Goal: Task Accomplishment & Management: Use online tool/utility

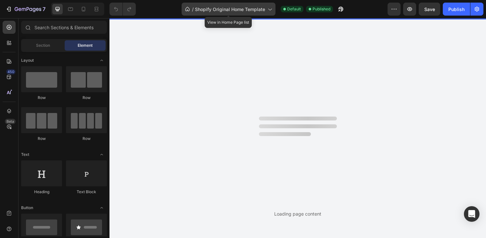
click at [217, 7] on span "Shopify Original Home Template" at bounding box center [230, 9] width 70 height 7
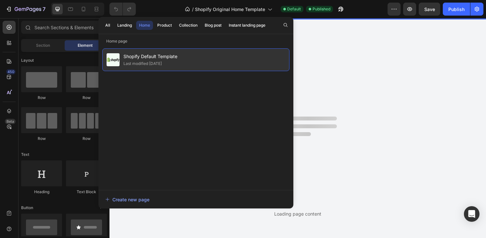
click at [144, 59] on span "Shopify Default Template" at bounding box center [151, 57] width 54 height 8
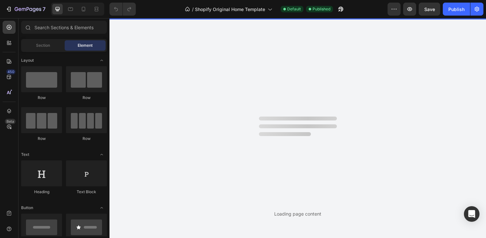
click at [365, 70] on div "Loading page content" at bounding box center [298, 128] width 377 height 220
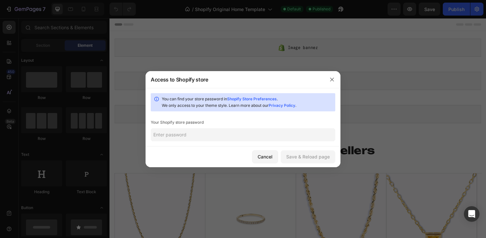
click at [185, 133] on input "text" at bounding box center [243, 134] width 185 height 13
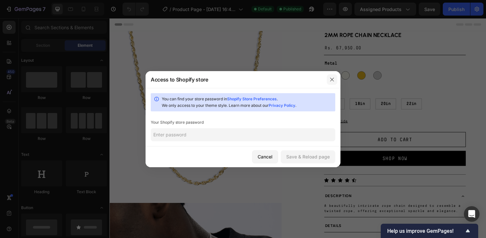
click at [333, 79] on icon "button" at bounding box center [332, 79] width 5 height 5
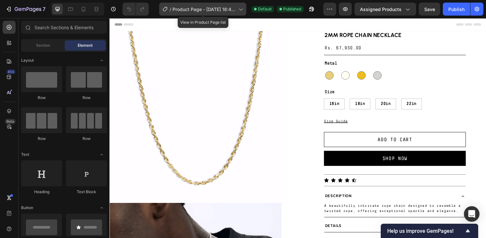
click at [217, 8] on span "Product Page - Aug 23, 16:44:36" at bounding box center [204, 9] width 63 height 7
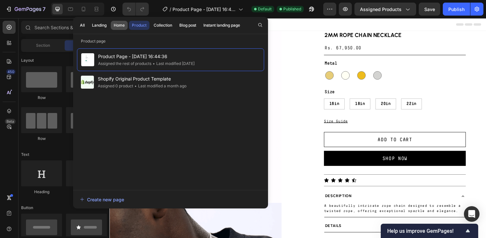
click at [119, 27] on div "Home" at bounding box center [119, 25] width 11 height 6
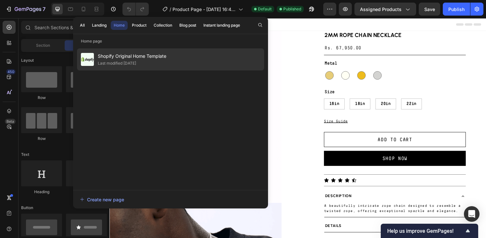
click at [123, 62] on div "Last modified [DATE]" at bounding box center [117, 63] width 38 height 7
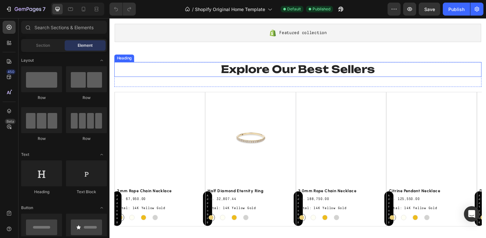
scroll to position [94, 0]
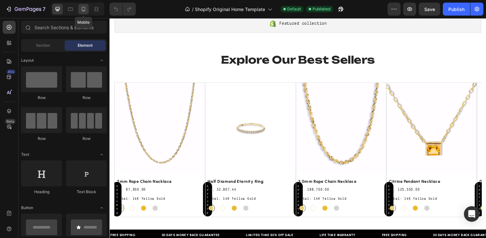
click at [83, 9] on icon at bounding box center [83, 9] width 7 height 7
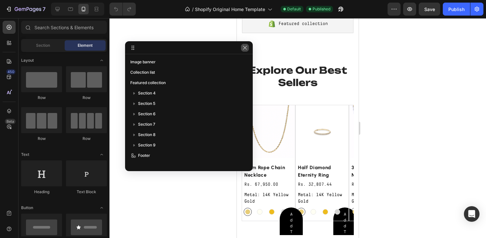
click at [244, 49] on icon "button" at bounding box center [245, 47] width 5 height 5
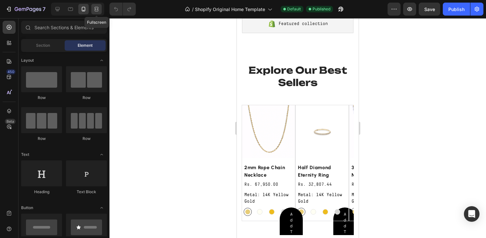
drag, startPoint x: 98, startPoint y: 10, endPoint x: 62, endPoint y: 18, distance: 36.5
click at [98, 10] on icon at bounding box center [97, 10] width 4 height 1
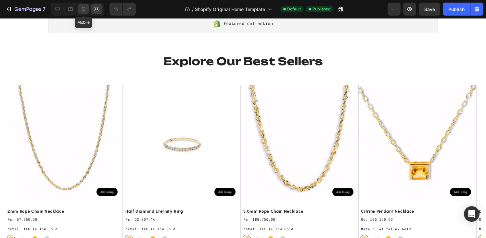
click at [84, 10] on icon at bounding box center [84, 10] width 2 height 1
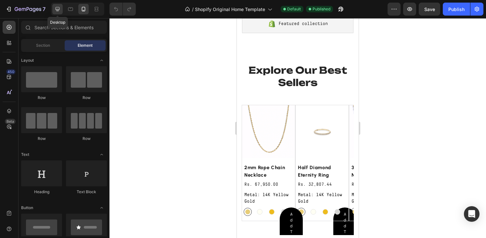
click at [56, 9] on icon at bounding box center [58, 9] width 4 height 4
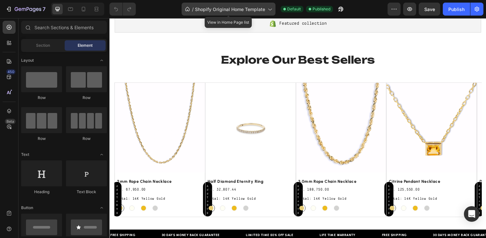
click at [236, 9] on span "Shopify Original Home Template" at bounding box center [230, 9] width 70 height 7
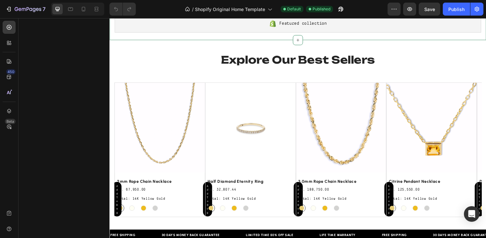
click at [342, 39] on div "Featured collection Shopify section: Featured collection" at bounding box center [305, 24] width 390 height 34
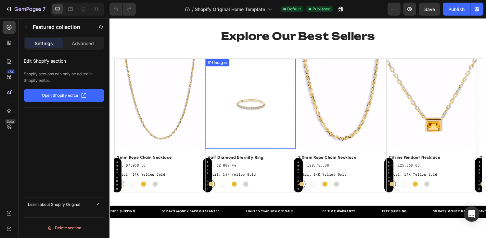
scroll to position [119, 0]
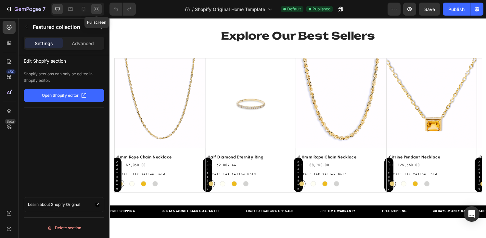
click at [98, 6] on div at bounding box center [96, 9] width 10 height 10
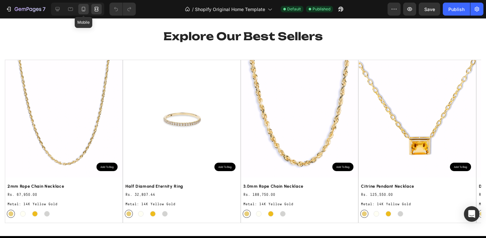
click at [86, 9] on icon at bounding box center [83, 9] width 7 height 7
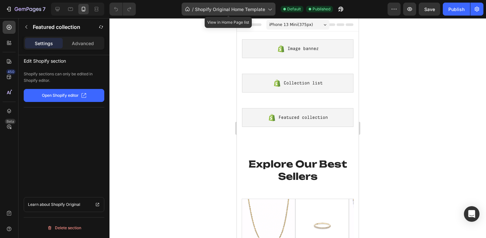
click at [241, 11] on span "Shopify Original Home Template" at bounding box center [230, 9] width 70 height 7
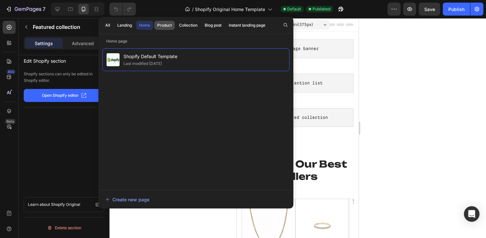
click at [168, 25] on div "Product" at bounding box center [164, 25] width 15 height 6
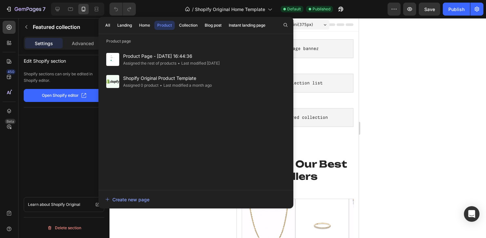
click at [164, 60] on div "Assigned the rest of products" at bounding box center [149, 63] width 53 height 7
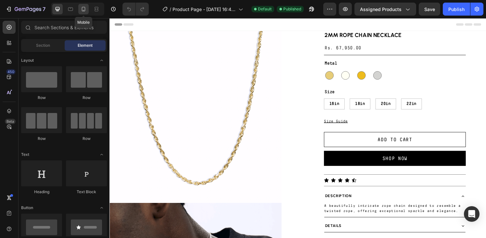
click at [85, 9] on icon at bounding box center [83, 9] width 7 height 7
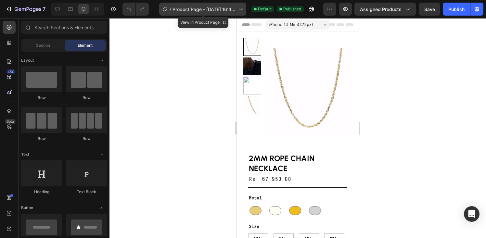
click at [200, 10] on span "Product Page - Aug 23, 16:44:36" at bounding box center [204, 9] width 63 height 7
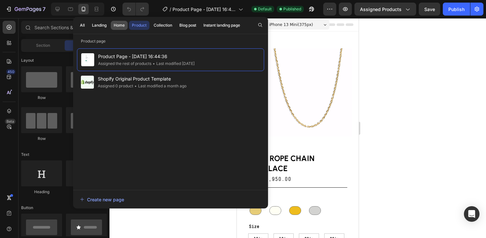
click at [123, 26] on div "Home" at bounding box center [119, 25] width 11 height 6
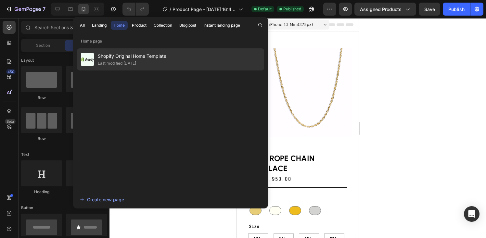
click at [133, 49] on div "Shopify Original Home Template Last modified 2 days ago" at bounding box center [170, 59] width 187 height 22
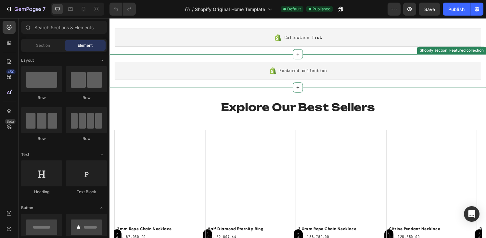
scroll to position [110, 0]
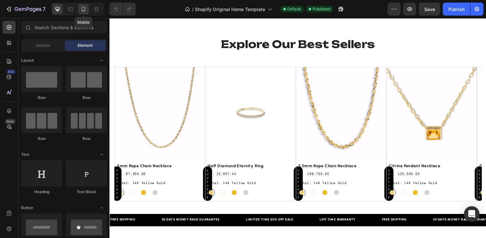
click at [81, 9] on icon at bounding box center [83, 9] width 7 height 7
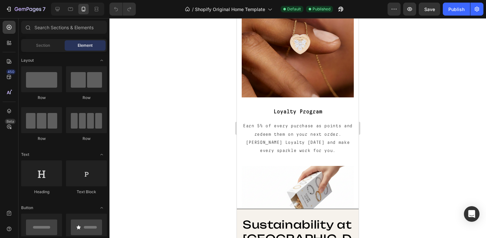
scroll to position [871, 0]
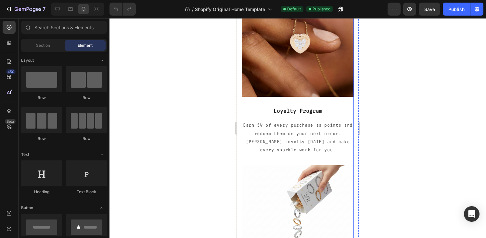
click at [347, 101] on div "Image Loyalty Program Text block Earn 5% of every purchase as points and redeem…" at bounding box center [298, 75] width 112 height 181
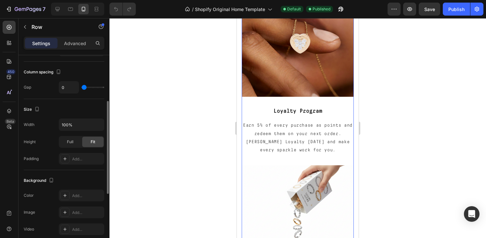
scroll to position [0, 0]
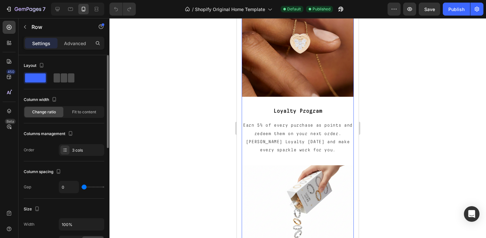
click at [64, 79] on span at bounding box center [64, 77] width 7 height 9
type input "30"
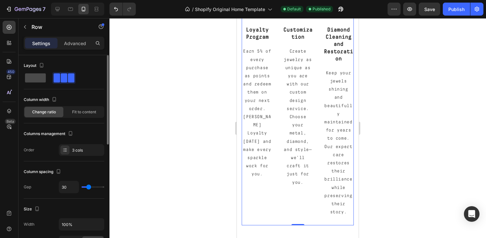
click at [40, 81] on span at bounding box center [35, 77] width 21 height 9
type input "0"
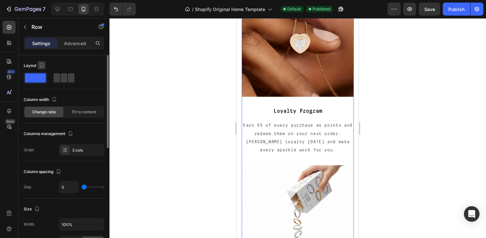
click at [43, 63] on icon "button" at bounding box center [42, 65] width 4 height 5
click at [64, 61] on div "Layout" at bounding box center [64, 65] width 81 height 10
click at [74, 48] on div "Advanced" at bounding box center [75, 43] width 33 height 10
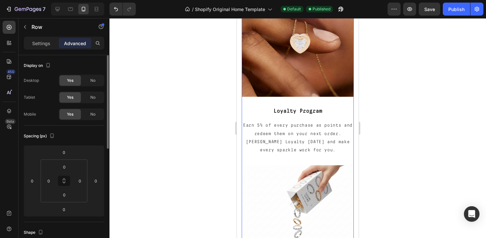
click at [37, 43] on p "Settings" at bounding box center [41, 43] width 18 height 7
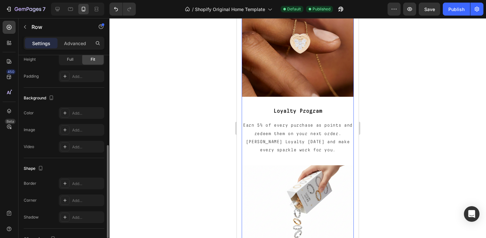
scroll to position [188, 0]
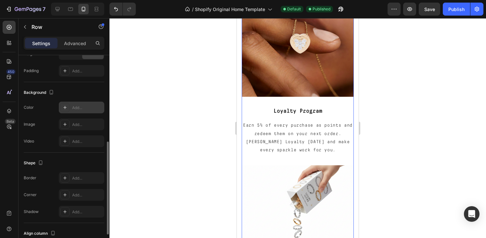
click at [67, 107] on icon at bounding box center [64, 107] width 5 height 5
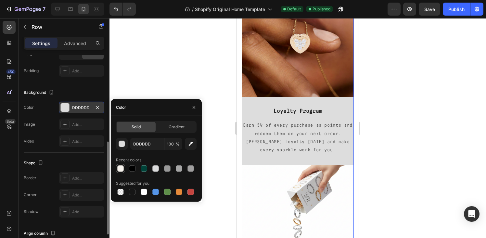
click at [121, 168] on div at bounding box center [120, 168] width 7 height 7
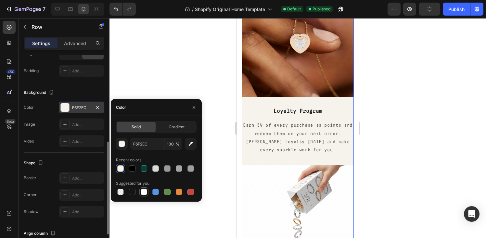
click at [141, 192] on div at bounding box center [144, 192] width 7 height 7
type input "FFFFFF"
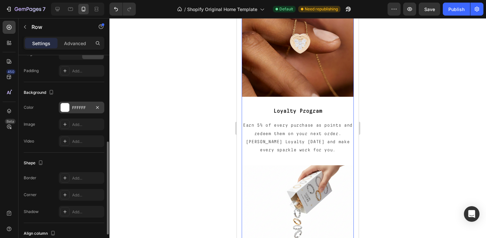
click at [47, 119] on div "Image Add..." at bounding box center [64, 125] width 81 height 12
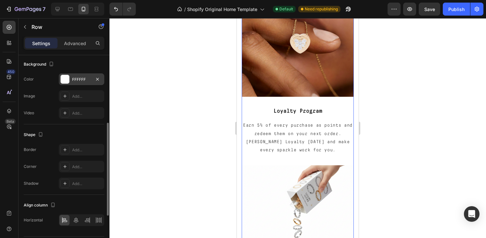
scroll to position [235, 0]
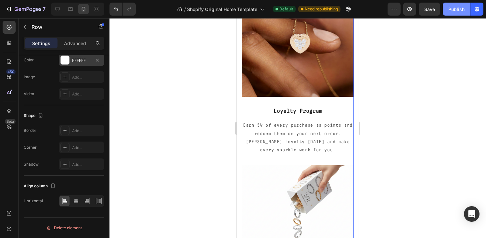
click at [452, 11] on div "Publish" at bounding box center [457, 9] width 16 height 7
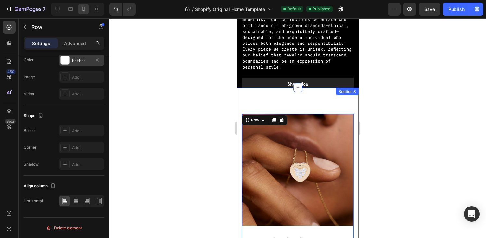
scroll to position [741, 0]
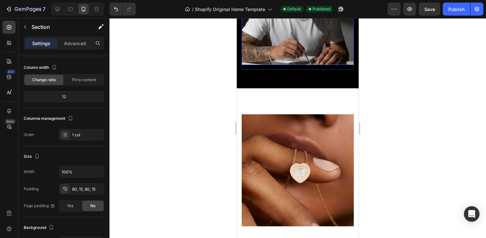
scroll to position [891, 0]
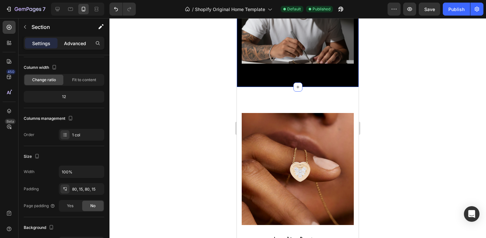
click at [78, 45] on p "Advanced" at bounding box center [75, 43] width 22 height 7
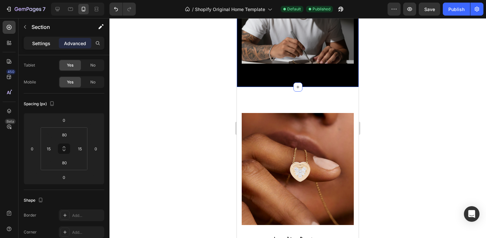
click at [40, 43] on p "Settings" at bounding box center [41, 43] width 18 height 7
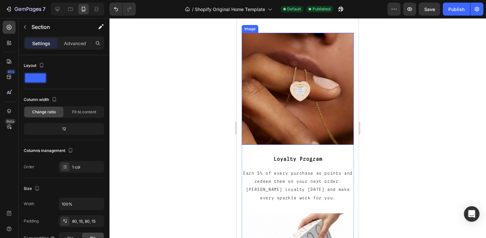
scroll to position [996, 0]
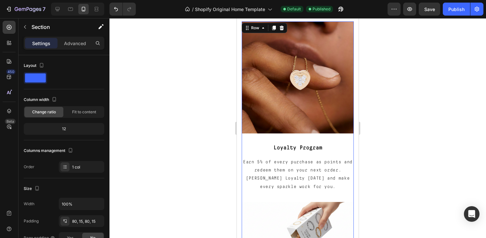
click at [344, 133] on div "Image Loyalty Program Text block Earn 5% of every purchase as points and redeem…" at bounding box center [298, 111] width 112 height 181
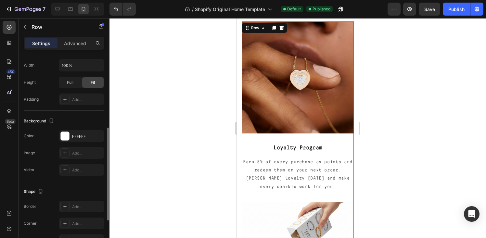
scroll to position [165, 0]
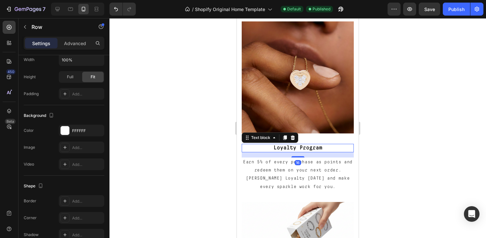
click at [327, 145] on p "Loyalty Program" at bounding box center [298, 148] width 111 height 7
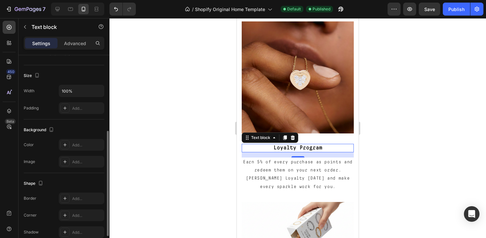
scroll to position [135, 0]
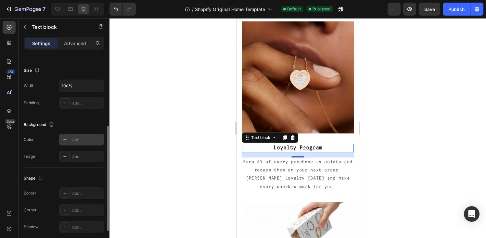
click at [64, 139] on icon at bounding box center [64, 139] width 3 height 3
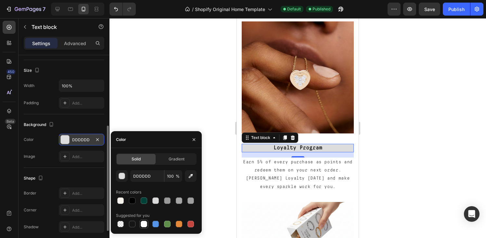
click at [146, 227] on div at bounding box center [144, 224] width 7 height 7
type input "FFFFFF"
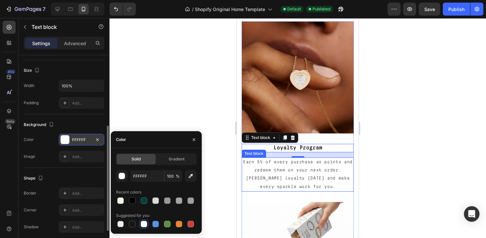
click at [272, 173] on p "Earn 5% of every purchase as points and redeem them on your next order. [PERSON…" at bounding box center [298, 174] width 111 height 33
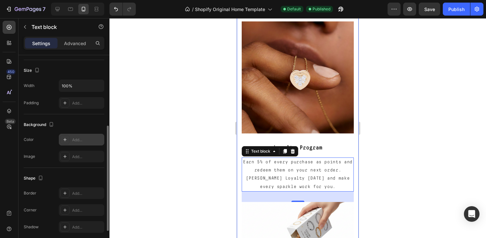
click at [65, 142] on icon at bounding box center [64, 139] width 5 height 5
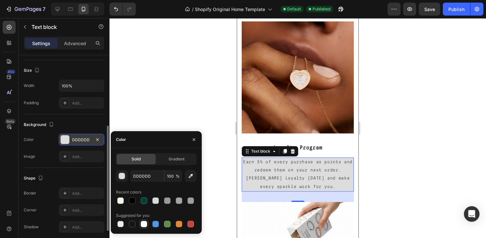
click at [141, 223] on div at bounding box center [144, 224] width 7 height 7
type input "FFFFFF"
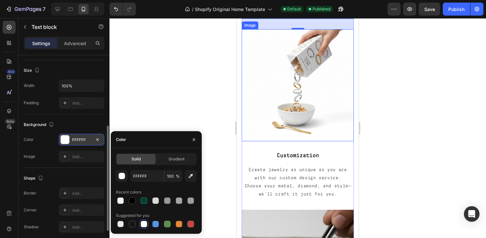
scroll to position [1173, 0]
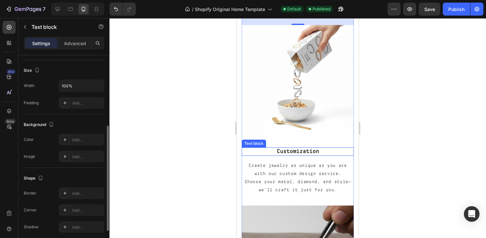
click at [275, 148] on p "Customization" at bounding box center [298, 151] width 111 height 7
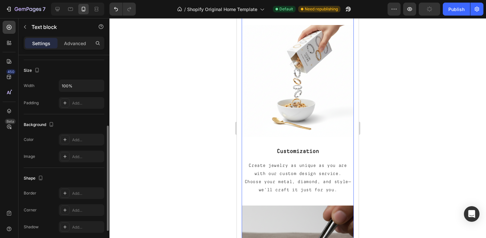
click at [317, 133] on div "Image Customization Text block Create jewelry as unique as you are with our cus…" at bounding box center [298, 115] width 112 height 181
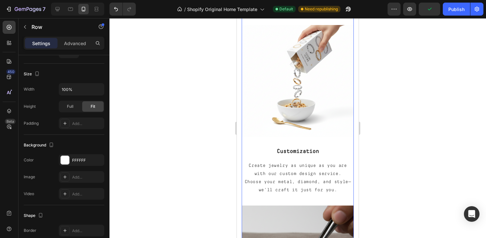
scroll to position [0, 0]
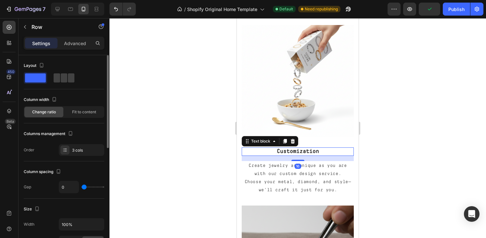
click at [309, 148] on p "Customization" at bounding box center [298, 151] width 111 height 7
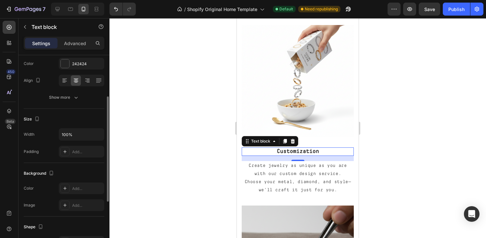
scroll to position [93, 0]
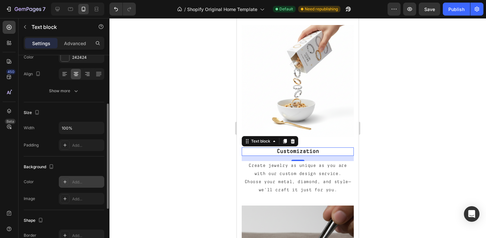
click at [65, 182] on icon at bounding box center [64, 181] width 3 height 3
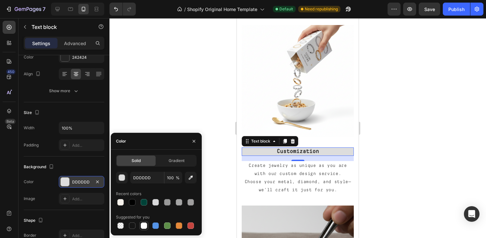
click at [142, 226] on div at bounding box center [144, 226] width 7 height 7
type input "FFFFFF"
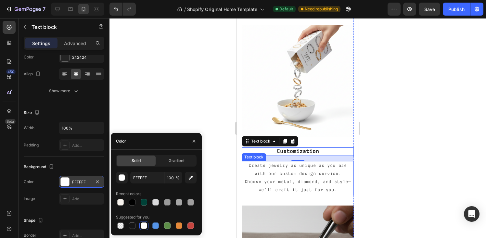
click at [265, 169] on p "Create jewelry as unique as you are with our custom design service. Choose your…" at bounding box center [298, 178] width 111 height 33
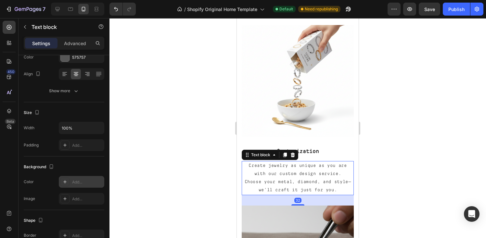
click at [63, 183] on icon at bounding box center [64, 181] width 5 height 5
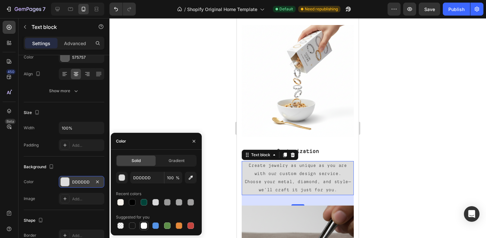
click at [143, 225] on div at bounding box center [144, 226] width 7 height 7
type input "FFFFFF"
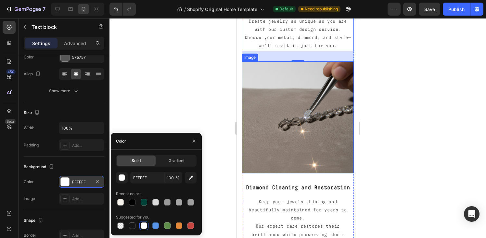
scroll to position [1317, 0]
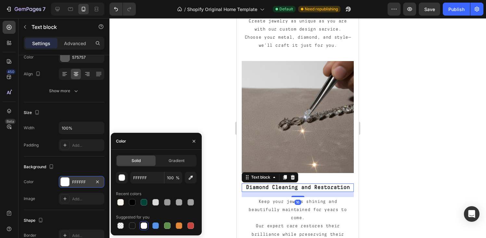
click at [277, 184] on p "Diamond Cleaning and Restoration" at bounding box center [298, 187] width 111 height 7
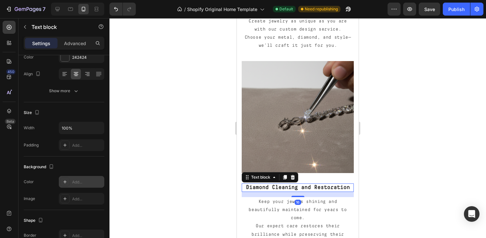
click at [65, 183] on icon at bounding box center [64, 181] width 5 height 5
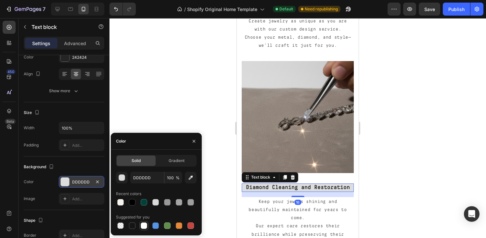
click at [145, 225] on div at bounding box center [144, 226] width 7 height 7
type input "FFFFFF"
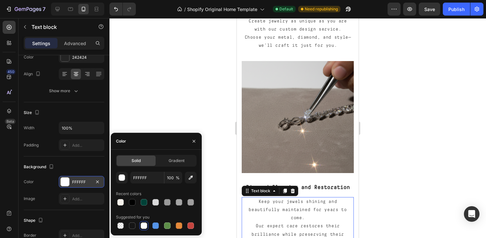
click at [262, 212] on p "Keep your jewels shining and beautifully maintained for years to come." at bounding box center [298, 210] width 111 height 25
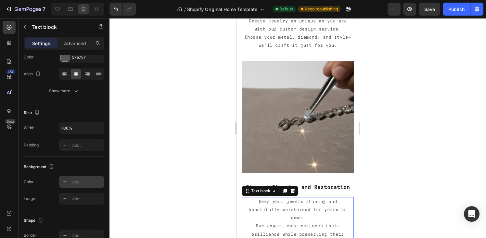
click at [62, 184] on div at bounding box center [64, 182] width 9 height 9
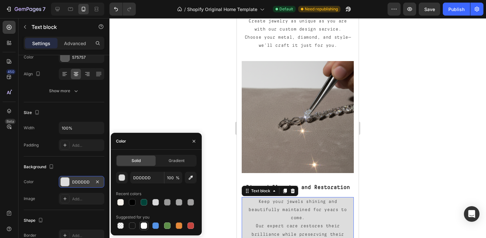
click at [143, 226] on div at bounding box center [144, 226] width 7 height 7
type input "FFFFFF"
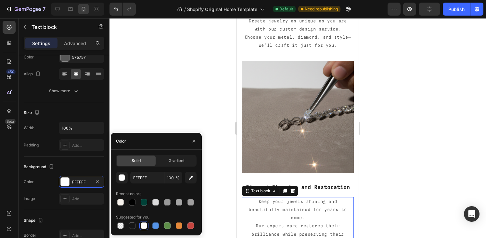
click at [76, 170] on div "Background" at bounding box center [64, 167] width 81 height 10
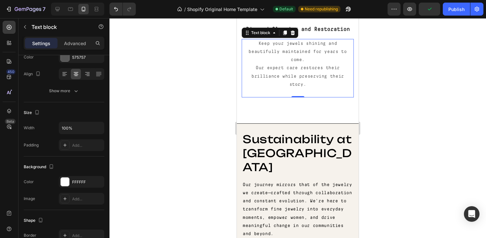
scroll to position [1478, 0]
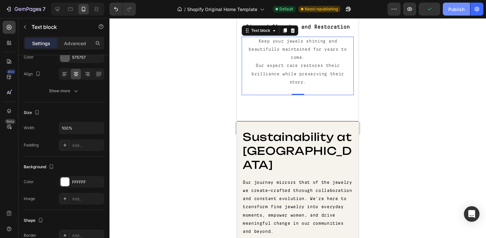
click at [455, 10] on div "Publish" at bounding box center [457, 9] width 16 height 7
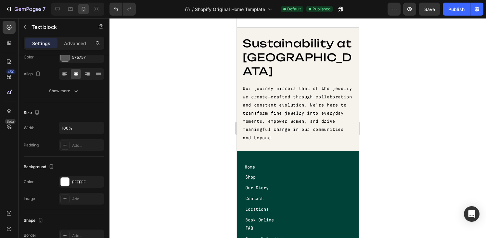
scroll to position [1624, 0]
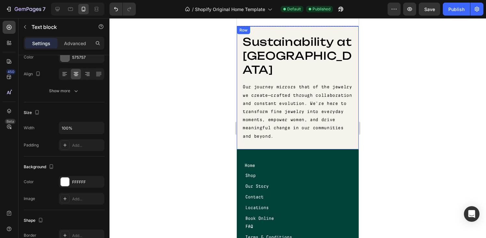
click at [350, 57] on div "Sustainability at Jewella Heading Our journey mirrors that of the jewelry we cr…" at bounding box center [298, 88] width 122 height 124
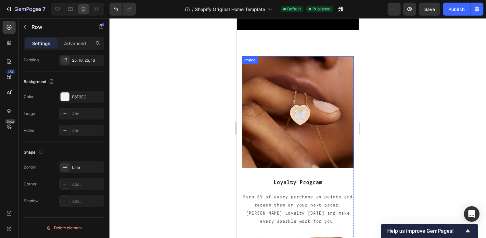
scroll to position [1009, 0]
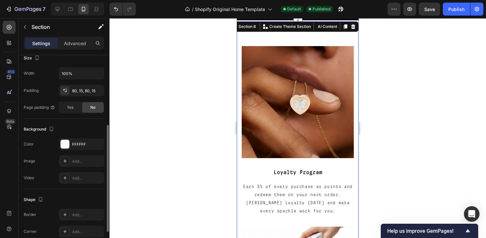
scroll to position [131, 0]
click at [10, 110] on icon at bounding box center [9, 111] width 4 height 5
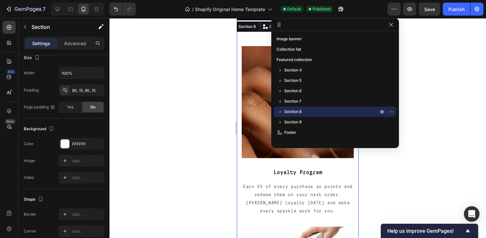
drag, startPoint x: 162, startPoint y: 47, endPoint x: 405, endPoint y: 3, distance: 247.4
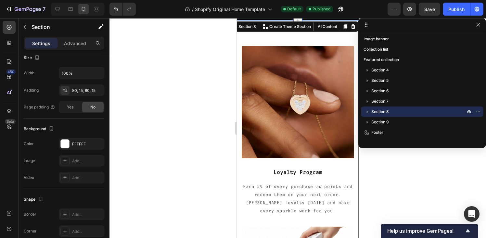
drag, startPoint x: 333, startPoint y: 24, endPoint x: 429, endPoint y: 20, distance: 96.6
click at [367, 111] on icon "button" at bounding box center [368, 112] width 2 height 3
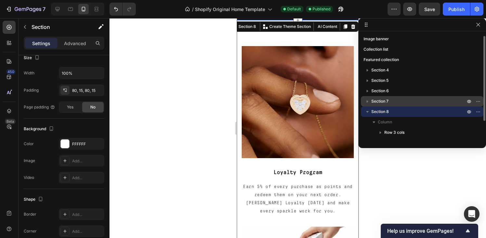
scroll to position [28, 0]
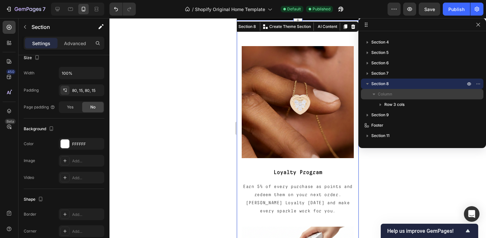
click at [377, 96] on icon "button" at bounding box center [374, 94] width 7 height 7
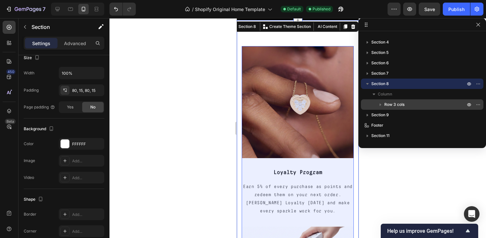
click at [386, 104] on span "Row 3 cols" at bounding box center [395, 104] width 20 height 7
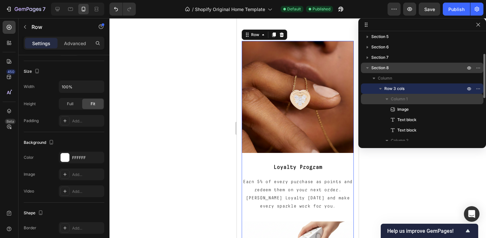
scroll to position [48, 0]
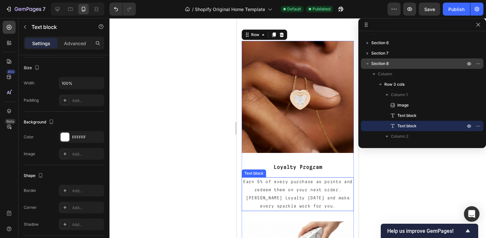
click at [296, 179] on p "Earn 5% of every purchase as points and redeem them on your next order. [PERSON…" at bounding box center [298, 194] width 111 height 33
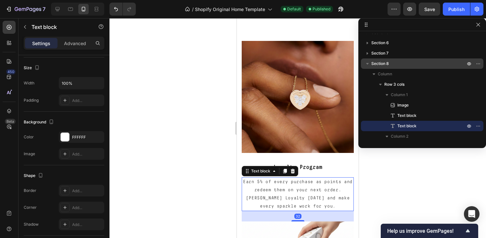
scroll to position [0, 0]
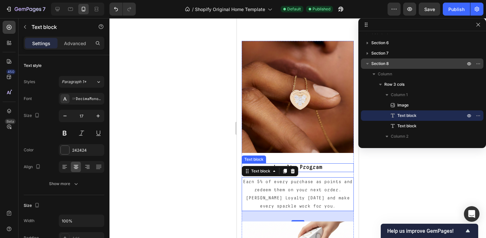
click at [305, 164] on p "Loyalty Program" at bounding box center [298, 167] width 111 height 7
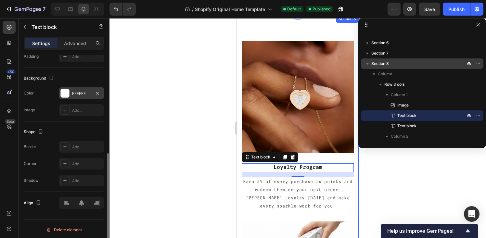
scroll to position [184, 0]
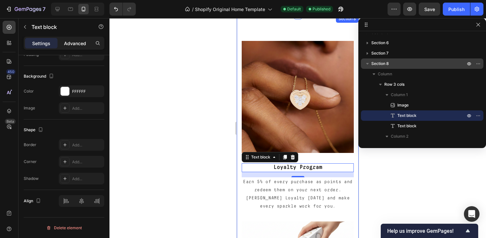
click at [65, 45] on p "Advanced" at bounding box center [75, 43] width 22 height 7
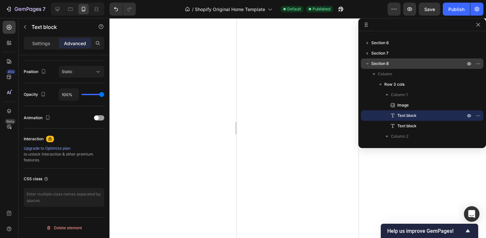
scroll to position [0, 0]
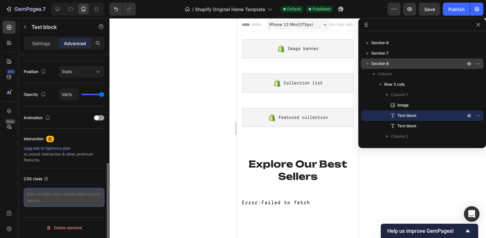
click at [55, 196] on textarea at bounding box center [64, 197] width 81 height 19
paste textarea ".gps"
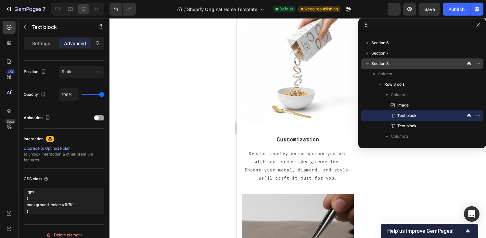
scroll to position [1127, 0]
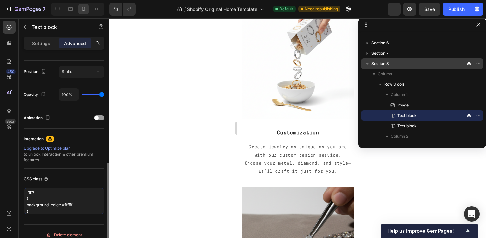
click at [72, 206] on textarea ".gps { background-color: #ffffff; }" at bounding box center [64, 201] width 81 height 26
click at [80, 206] on textarea ".gps { background-color: #ffffff !im[ortant; }" at bounding box center [64, 201] width 81 height 26
type textarea ".gps { background-color: #ffffff !important; }"
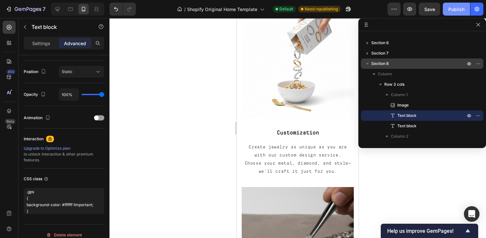
click at [450, 11] on div "Publish" at bounding box center [457, 9] width 16 height 7
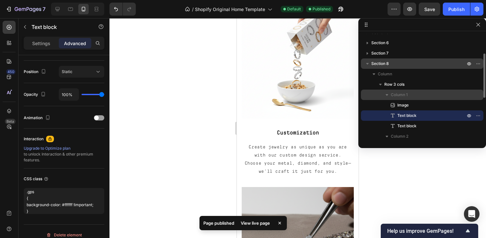
click at [399, 91] on div "Column 1" at bounding box center [422, 95] width 117 height 10
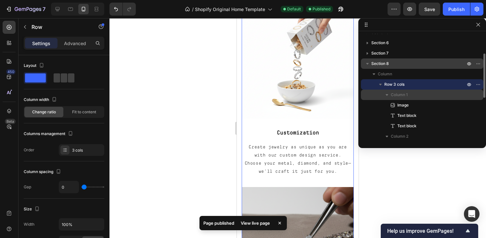
click at [399, 93] on span "Column 1" at bounding box center [399, 95] width 17 height 7
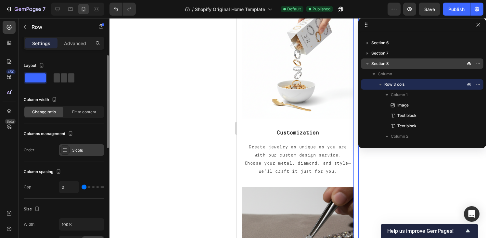
click at [67, 152] on icon at bounding box center [64, 150] width 5 height 5
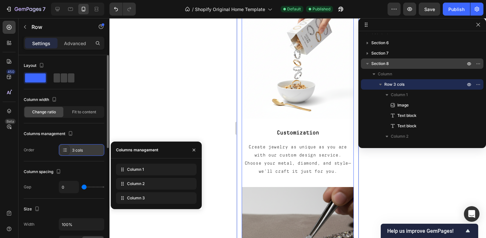
click at [66, 152] on icon at bounding box center [65, 151] width 3 height 0
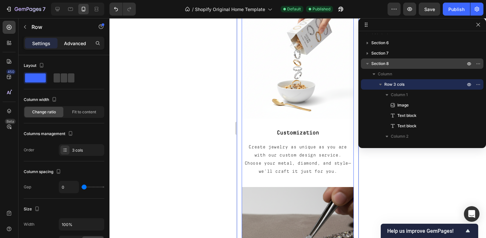
click at [78, 44] on p "Advanced" at bounding box center [75, 43] width 22 height 7
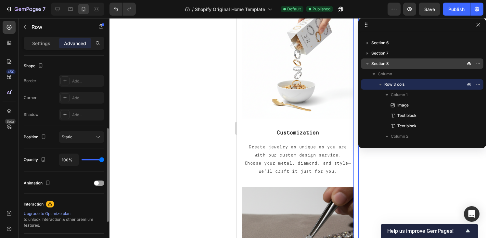
scroll to position [169, 0]
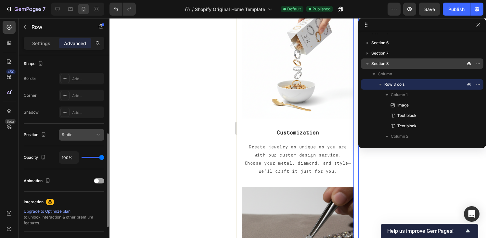
click at [80, 135] on div "Static" at bounding box center [78, 135] width 33 height 6
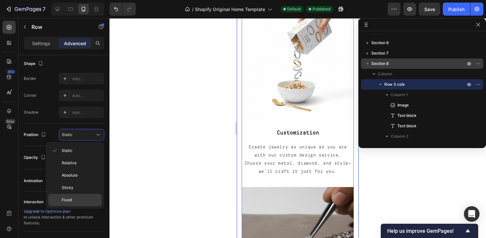
click at [74, 202] on p "Fixed" at bounding box center [80, 200] width 37 height 6
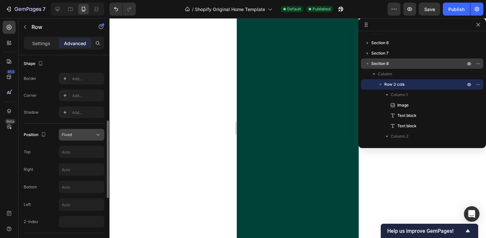
click at [87, 135] on div "Fixed" at bounding box center [78, 135] width 33 height 6
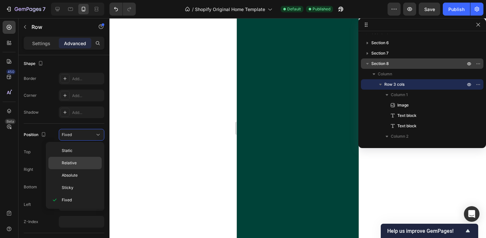
click at [68, 164] on span "Relative" at bounding box center [69, 163] width 15 height 6
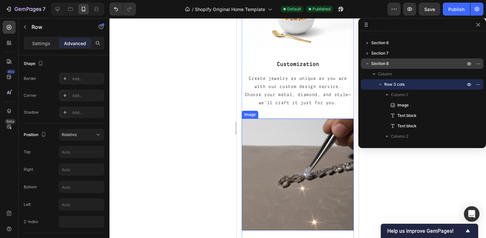
scroll to position [1184, 0]
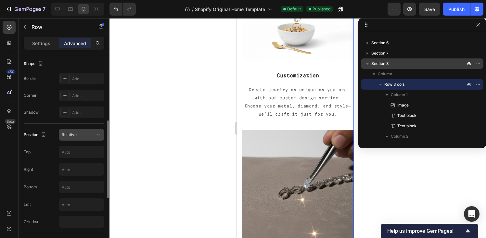
click at [73, 134] on span "Relative" at bounding box center [69, 134] width 15 height 5
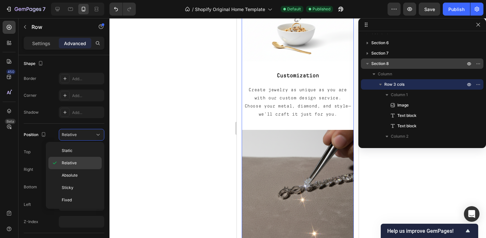
click at [74, 162] on span "Relative" at bounding box center [69, 163] width 15 height 6
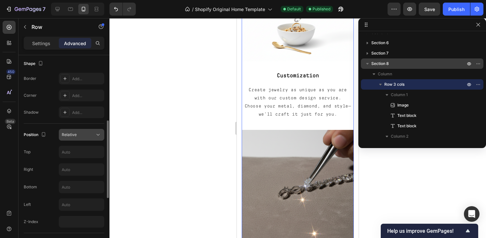
click at [79, 134] on div "Relative" at bounding box center [78, 135] width 33 height 6
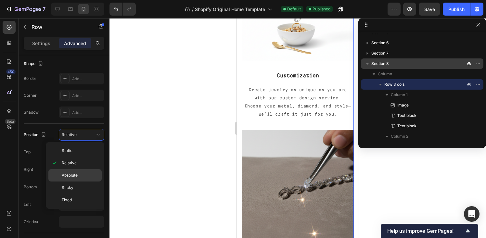
click at [77, 176] on span "Absolute" at bounding box center [70, 176] width 16 height 6
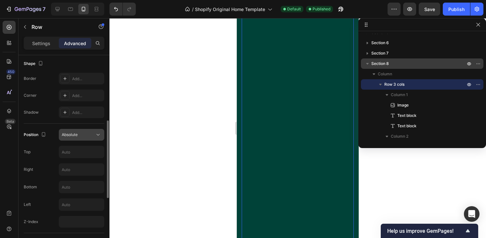
click at [82, 137] on div "Absolute" at bounding box center [78, 135] width 33 height 6
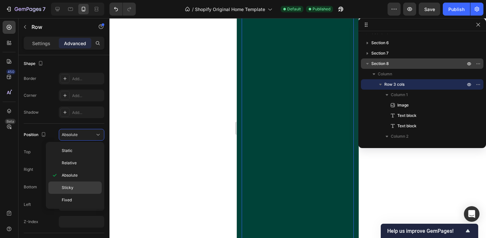
click at [79, 185] on p "Sticky" at bounding box center [80, 188] width 37 height 6
type input "0"
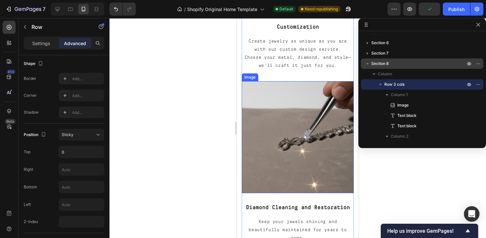
scroll to position [1173, 0]
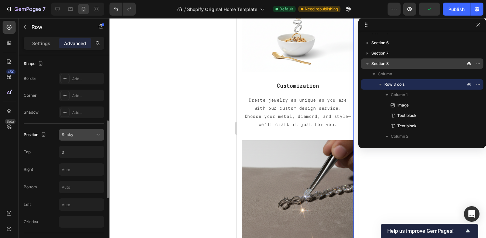
click at [83, 137] on div "Sticky" at bounding box center [78, 135] width 33 height 6
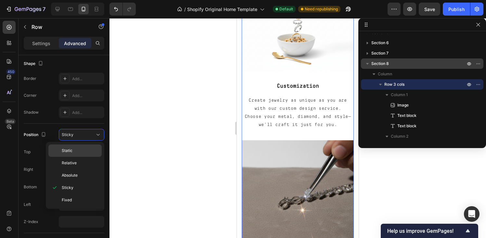
click at [75, 153] on p "Static" at bounding box center [80, 151] width 37 height 6
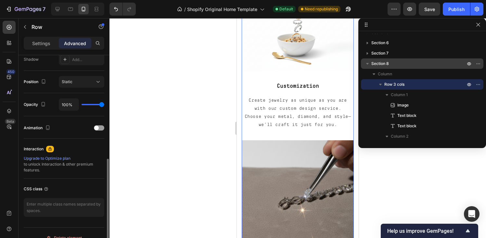
scroll to position [232, 0]
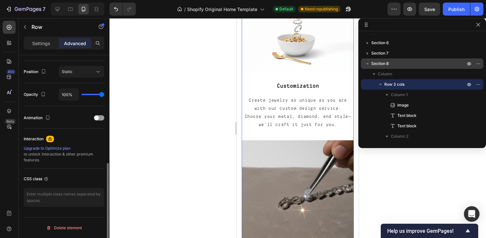
type input "90%"
type input "90"
type input "68%"
type input "68"
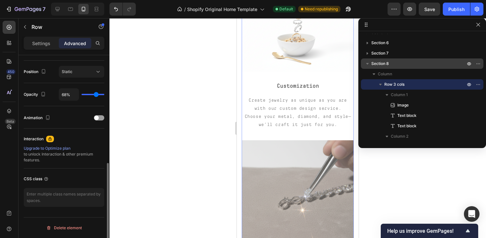
type input "60%"
type input "60"
type input "56%"
type input "56"
type input "50%"
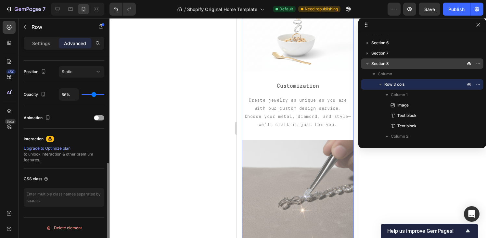
type input "50"
type input "45%"
type input "45"
type input "41%"
type input "41"
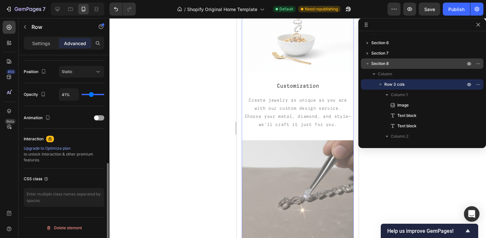
type input "37%"
type input "37"
type input "29%"
type input "29"
type input "24%"
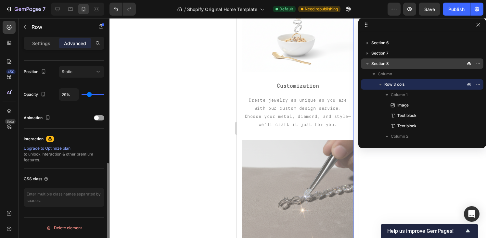
type input "24"
type input "20%"
type input "20"
type input "17%"
type input "17"
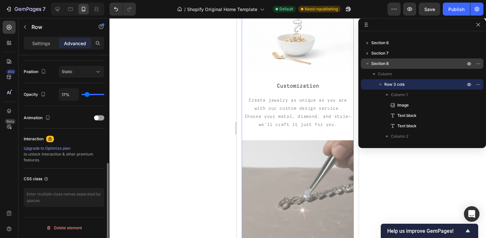
type input "14%"
type input "14"
type input "11%"
type input "11"
type input "6%"
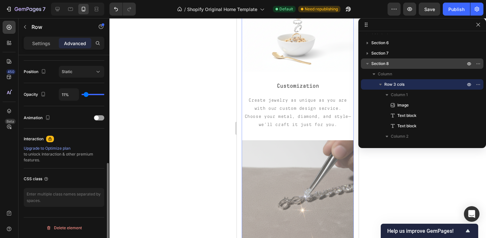
type input "6"
type input "1%"
type input "1"
type input "0%"
type input "0"
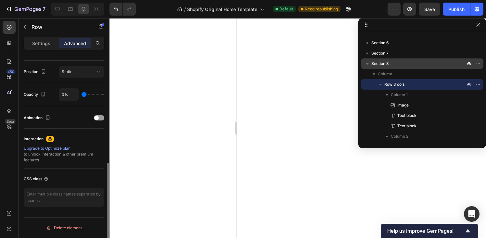
type input "4%"
type input "4"
type input "27%"
type input "27"
type input "87%"
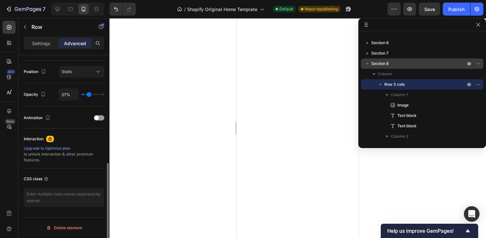
type input "87"
type input "92%"
type input "92"
type input "99%"
type input "99"
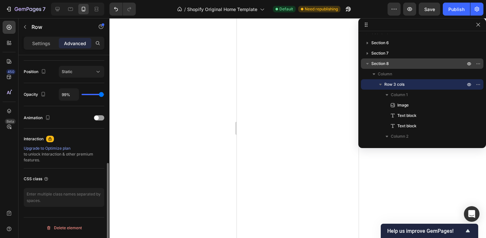
type input "100%"
type input "100"
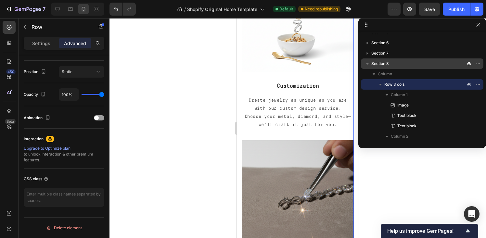
drag, startPoint x: 101, startPoint y: 94, endPoint x: 134, endPoint y: 103, distance: 34.2
click at [104, 95] on input "range" at bounding box center [93, 94] width 23 height 1
